Goal: Task Accomplishment & Management: Manage account settings

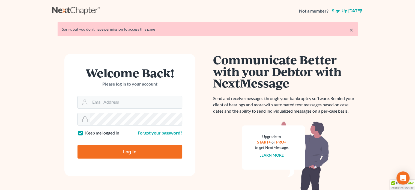
type input "[EMAIL_ADDRESS][DOMAIN_NAME]"
click at [130, 149] on input "Log In" at bounding box center [130, 152] width 105 height 14
type input "Thinking..."
